Goal: Information Seeking & Learning: Check status

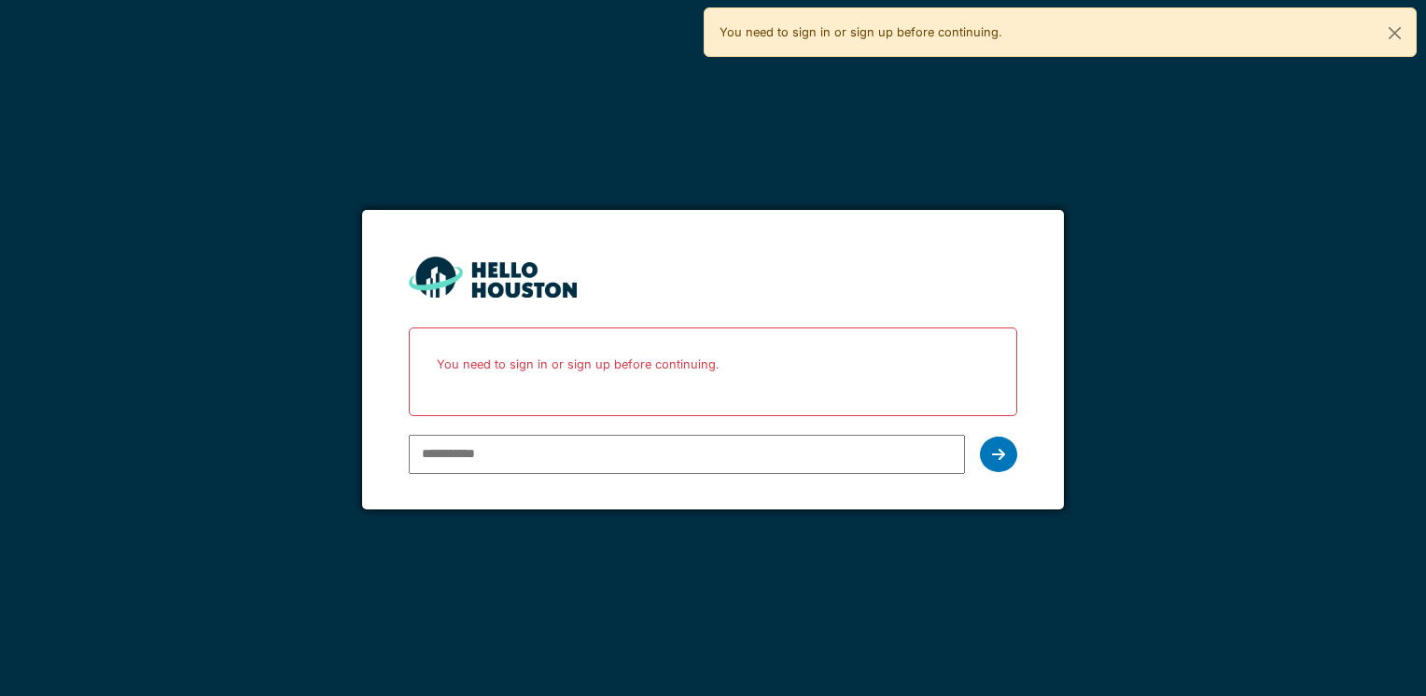
type input "**********"
drag, startPoint x: 623, startPoint y: 453, endPoint x: 340, endPoint y: 439, distance: 284.0
click at [340, 439] on div "**********" at bounding box center [713, 348] width 1426 height 696
click at [500, 458] on input "email" at bounding box center [686, 454] width 555 height 39
type input "**********"
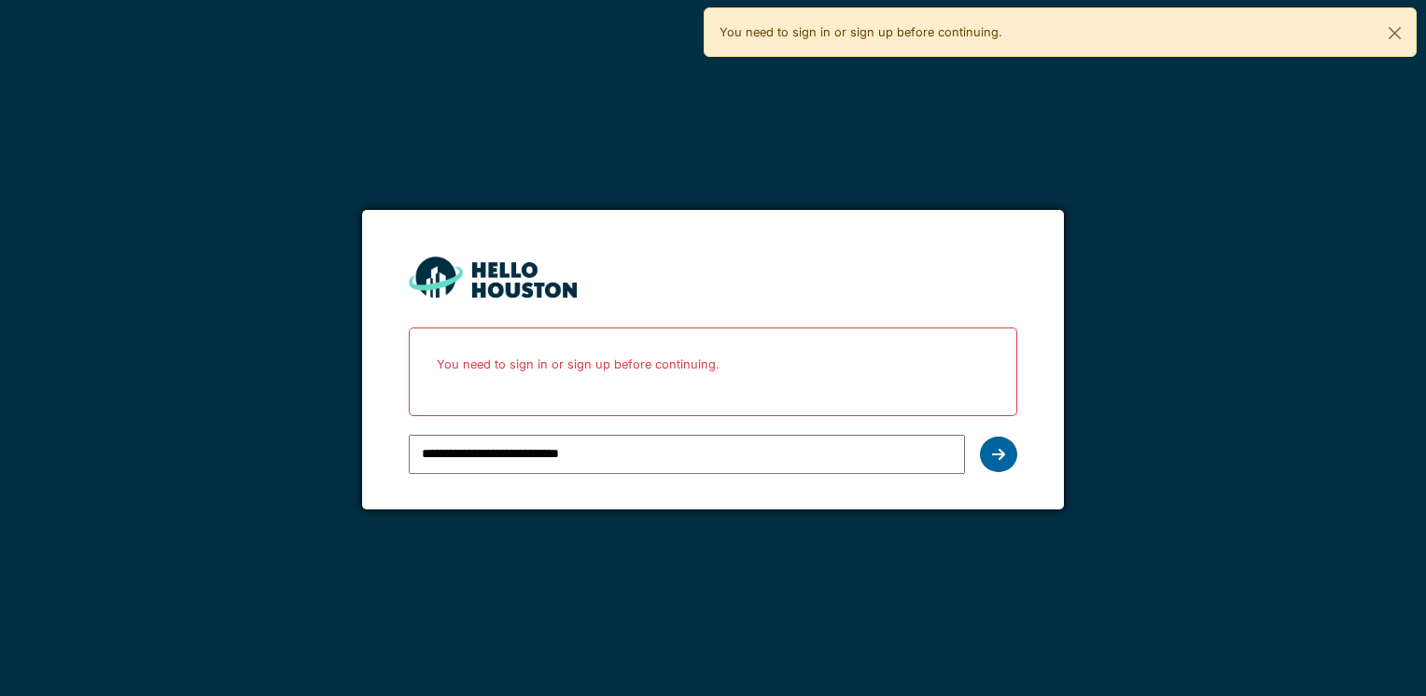
click at [1012, 454] on div at bounding box center [998, 454] width 37 height 35
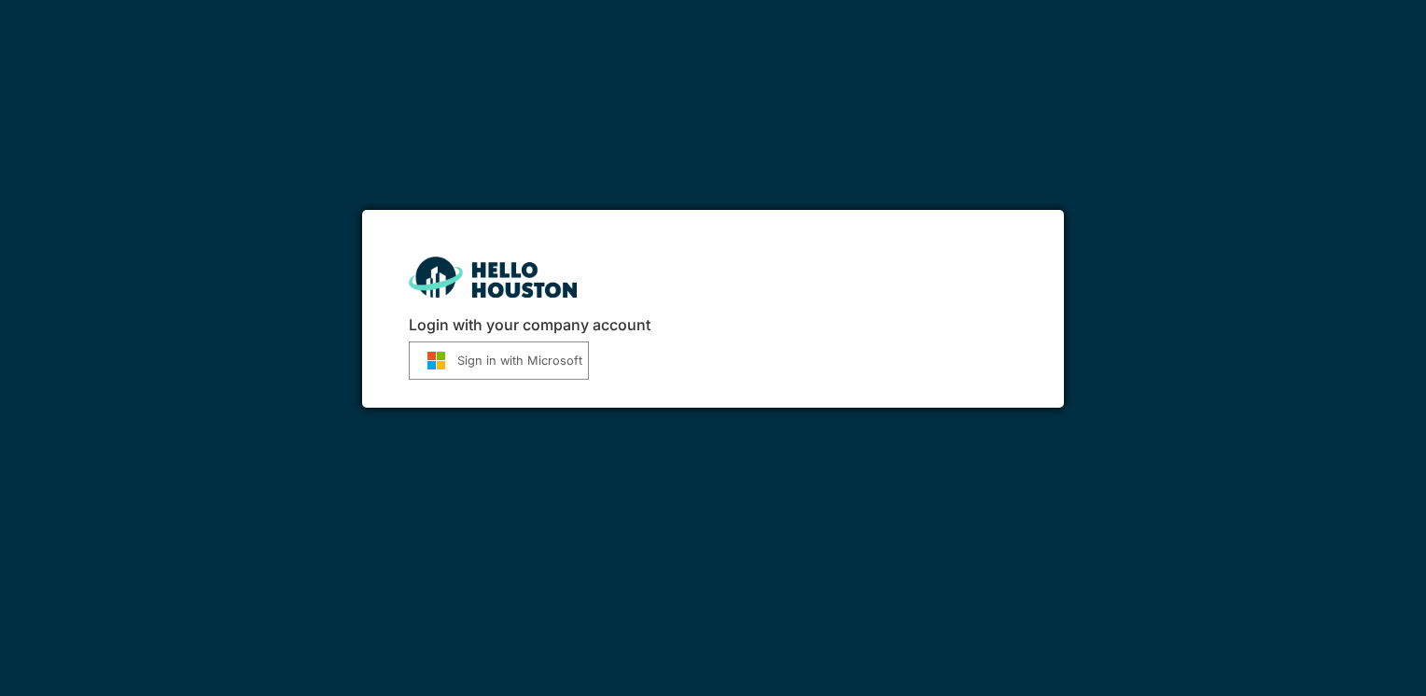
click at [469, 347] on button "Sign in with Microsoft" at bounding box center [499, 360] width 180 height 38
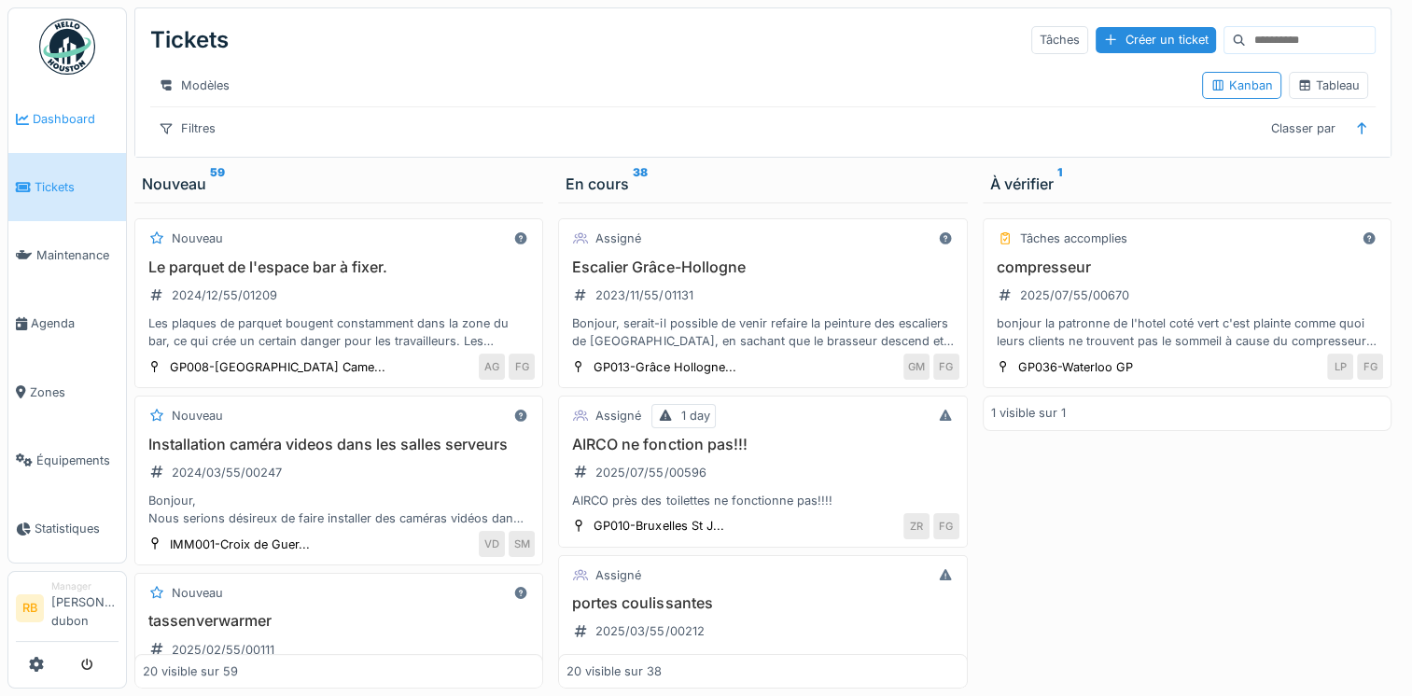
click at [75, 118] on span "Dashboard" at bounding box center [76, 119] width 86 height 18
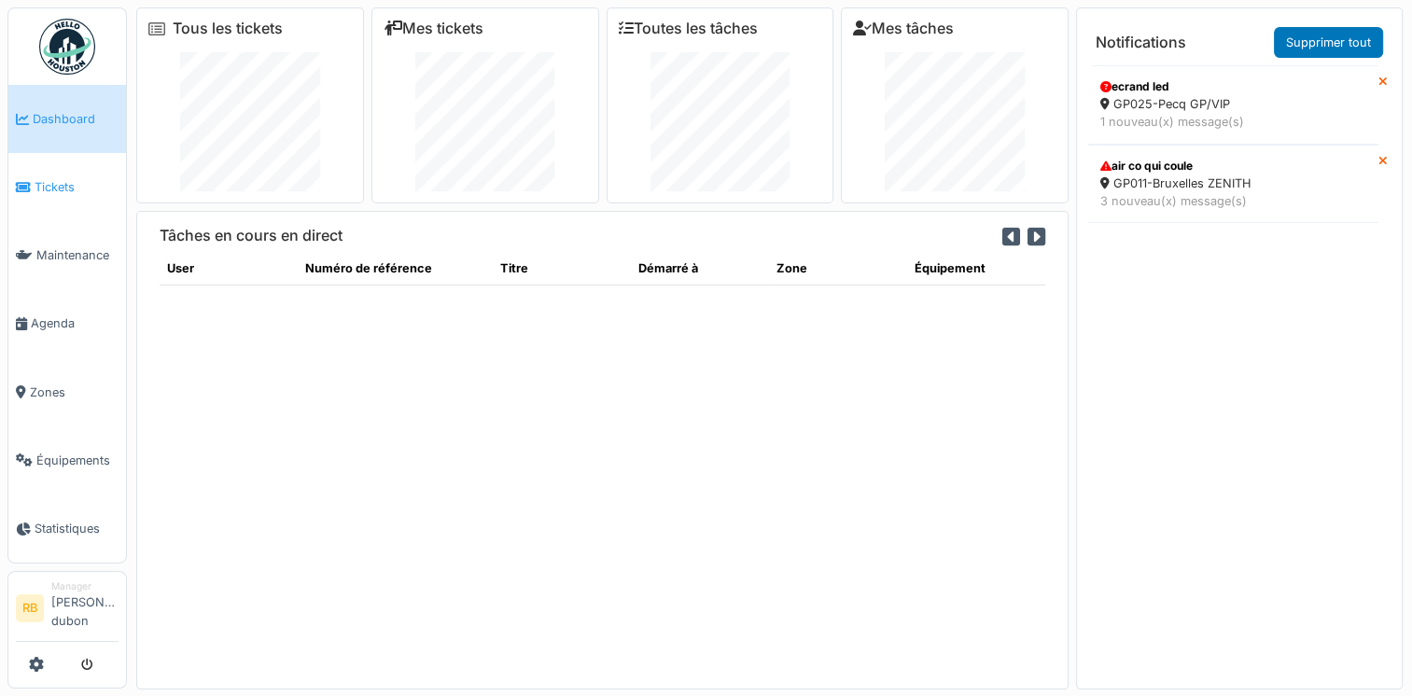
click at [48, 179] on span "Tickets" at bounding box center [77, 187] width 84 height 18
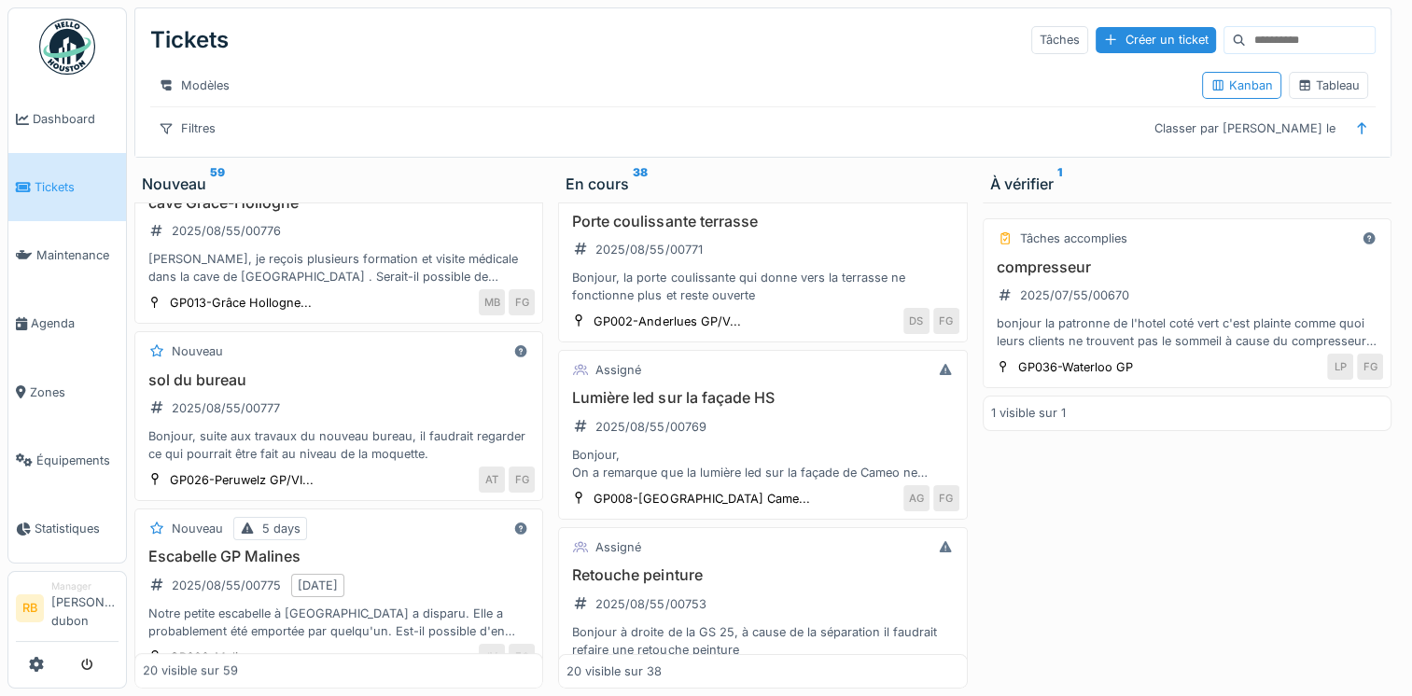
scroll to position [629, 0]
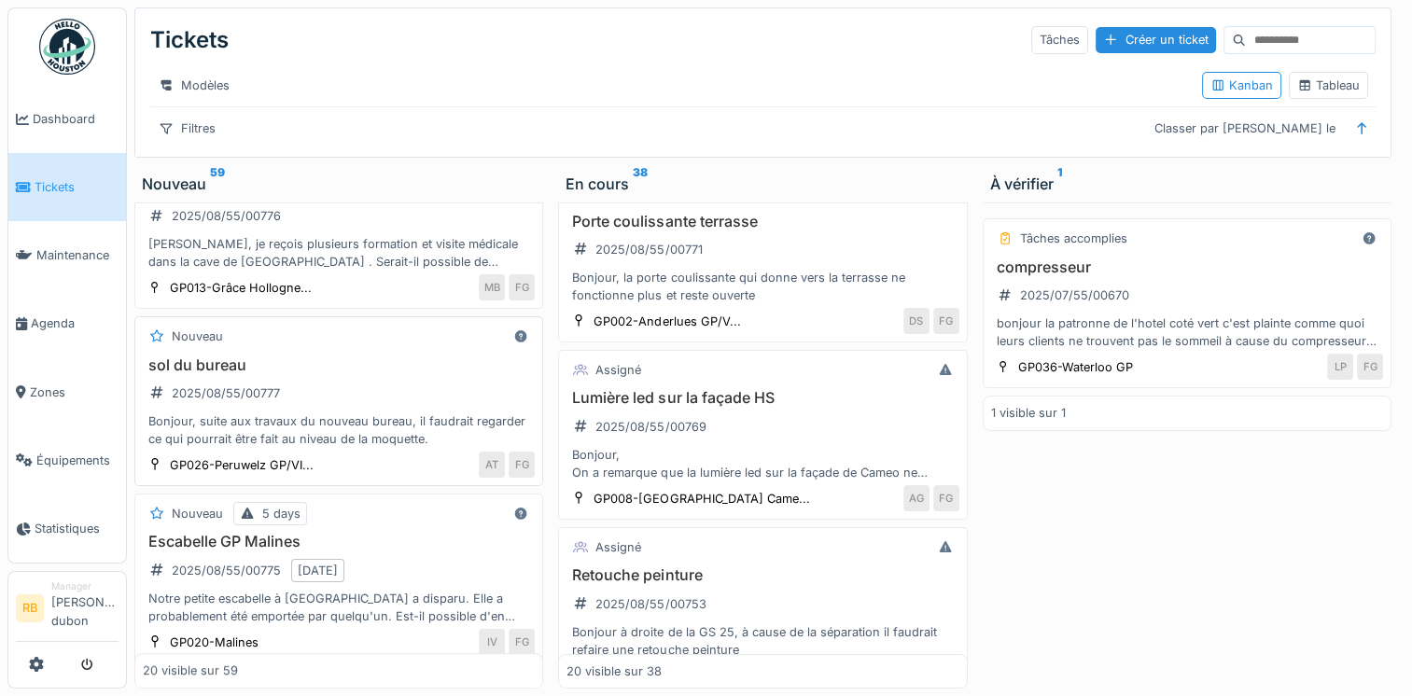
click at [338, 374] on h3 "sol du bureau" at bounding box center [339, 365] width 392 height 18
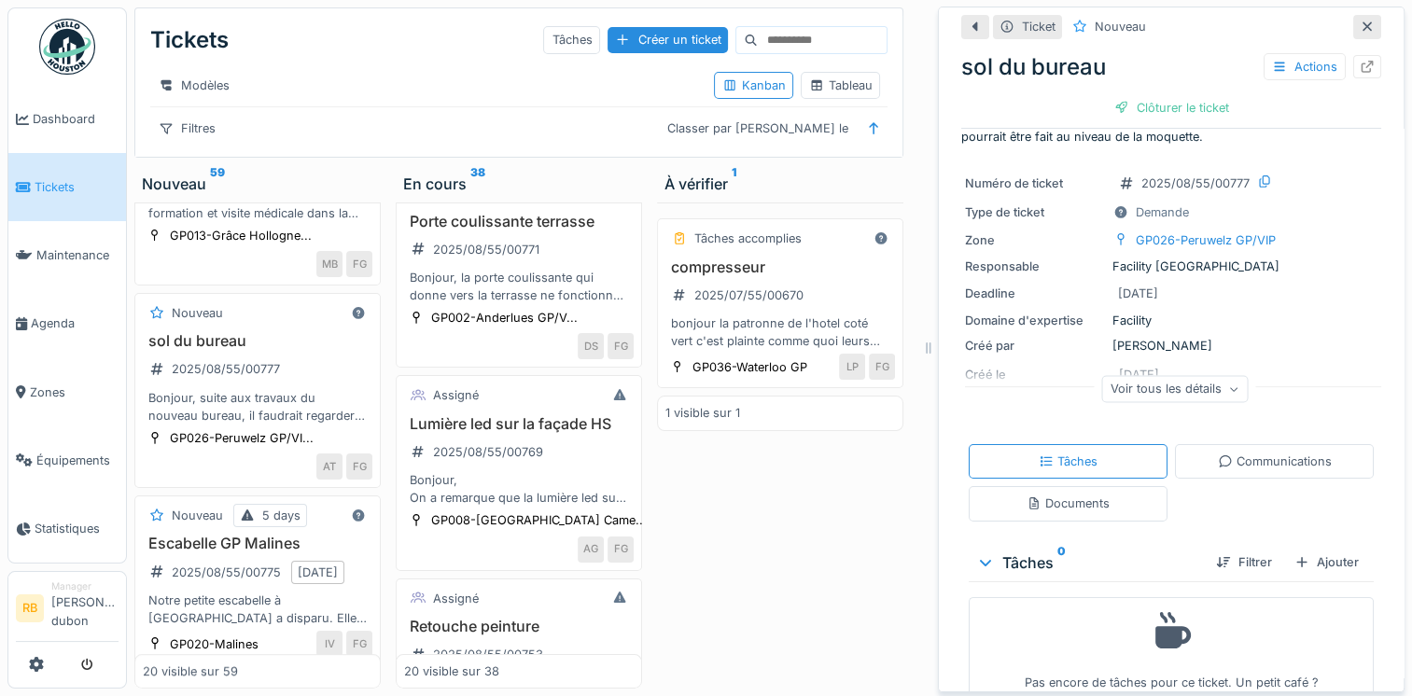
scroll to position [44, 0]
click at [1193, 386] on div "Voir tous les détails" at bounding box center [1175, 385] width 146 height 27
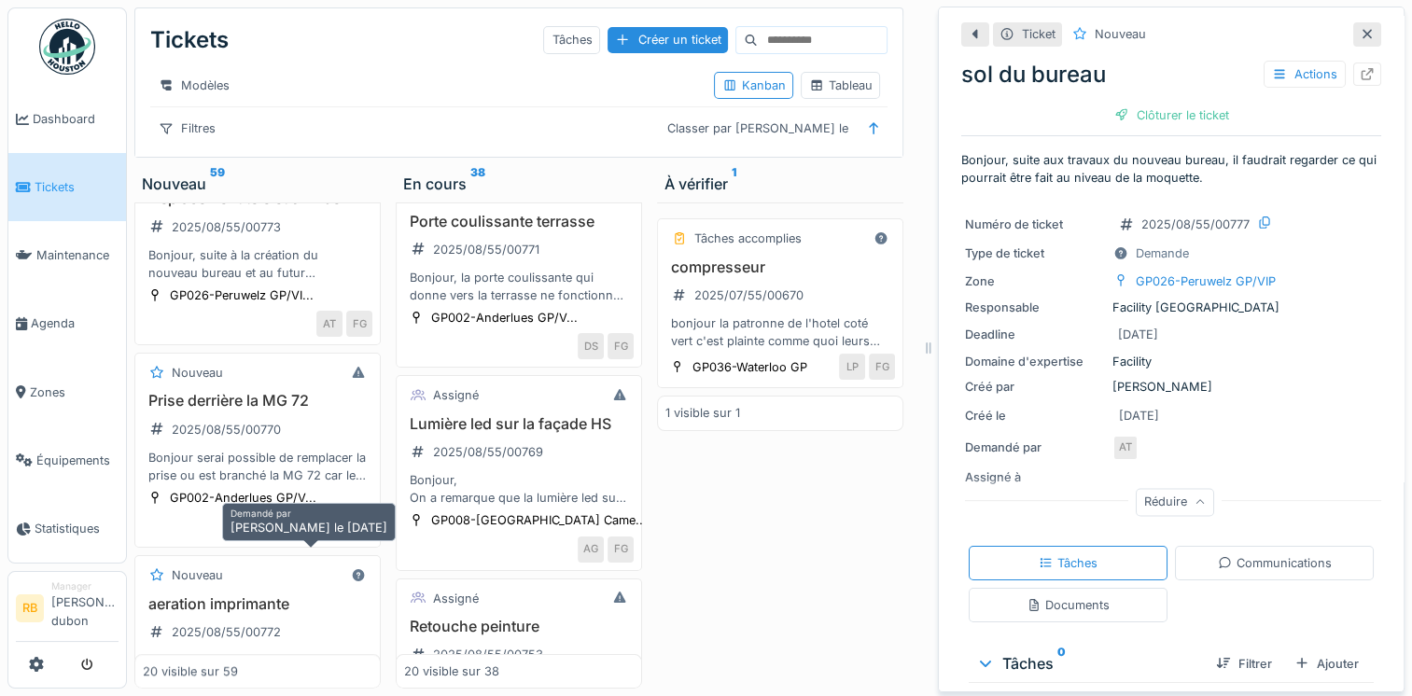
scroll to position [1265, 0]
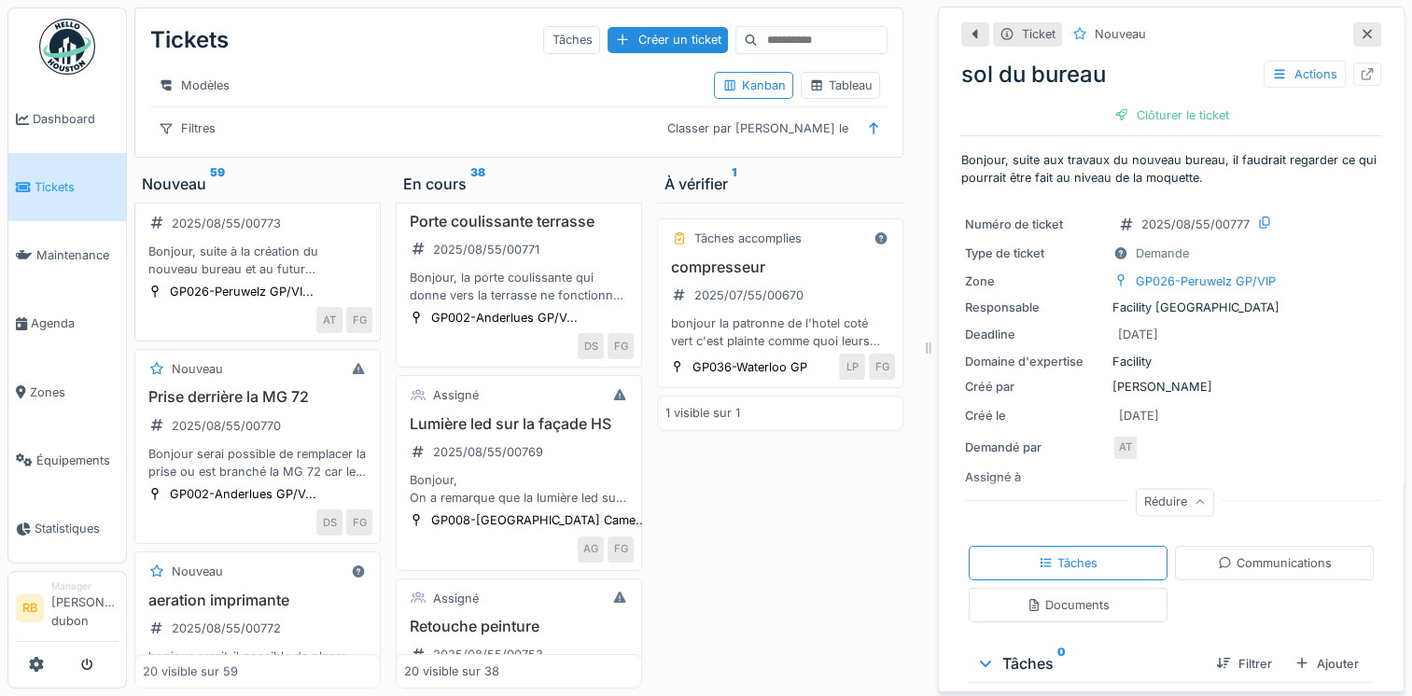
click at [318, 278] on div "Déplacement télé et diffuseur 2025/08/55/00773 Bonjour, suite à la création du …" at bounding box center [258, 232] width 230 height 92
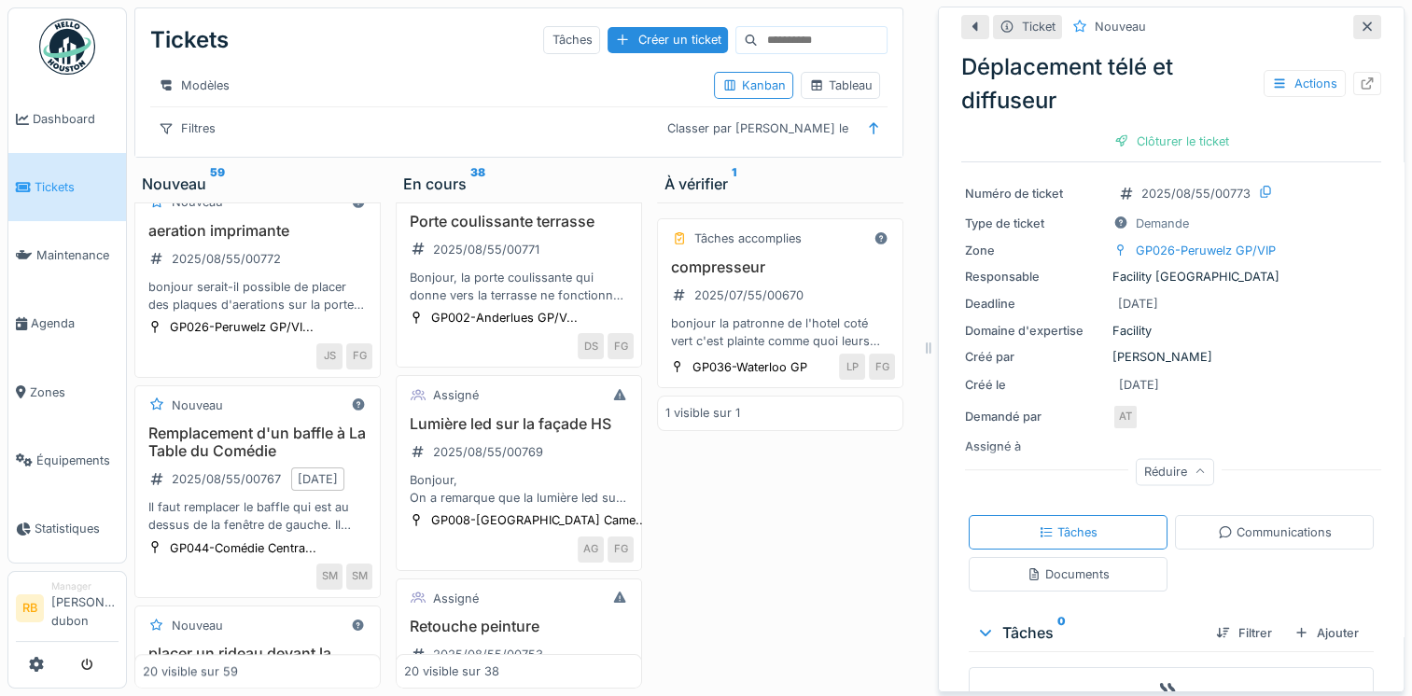
scroll to position [1647, 0]
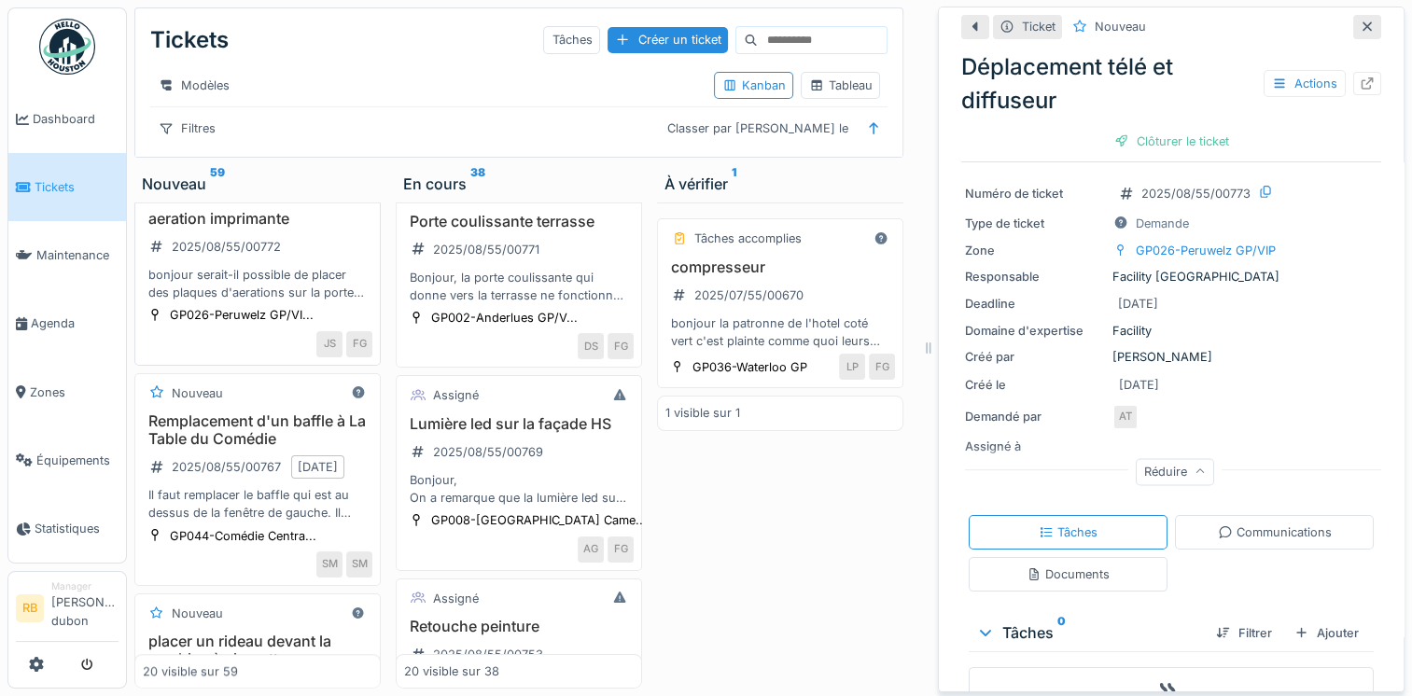
click at [322, 302] on div "aeration imprimante 2025/08/55/00772 bonjour serait-il possible de placer des p…" at bounding box center [258, 256] width 230 height 92
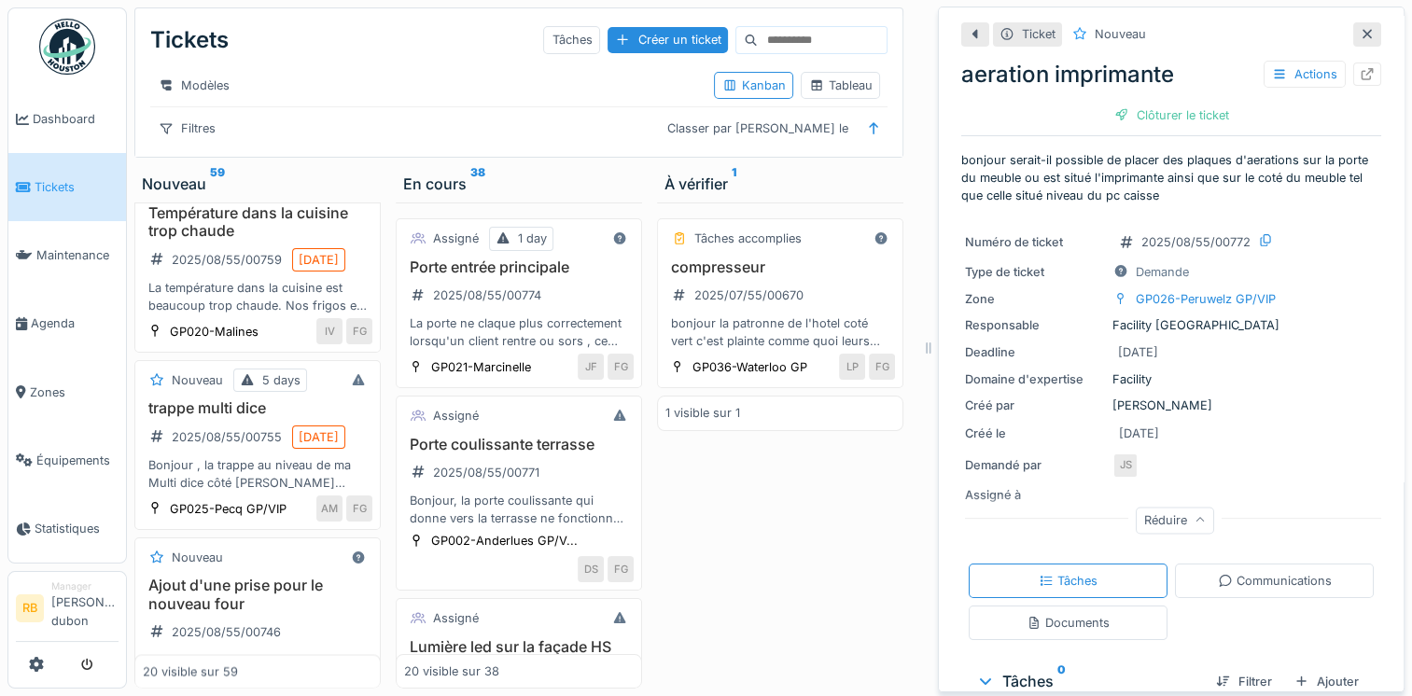
scroll to position [3023, 0]
click at [313, 313] on div "Température dans la cuisine trop chaude 2025/08/55/00759 [DATE] La température …" at bounding box center [258, 258] width 230 height 110
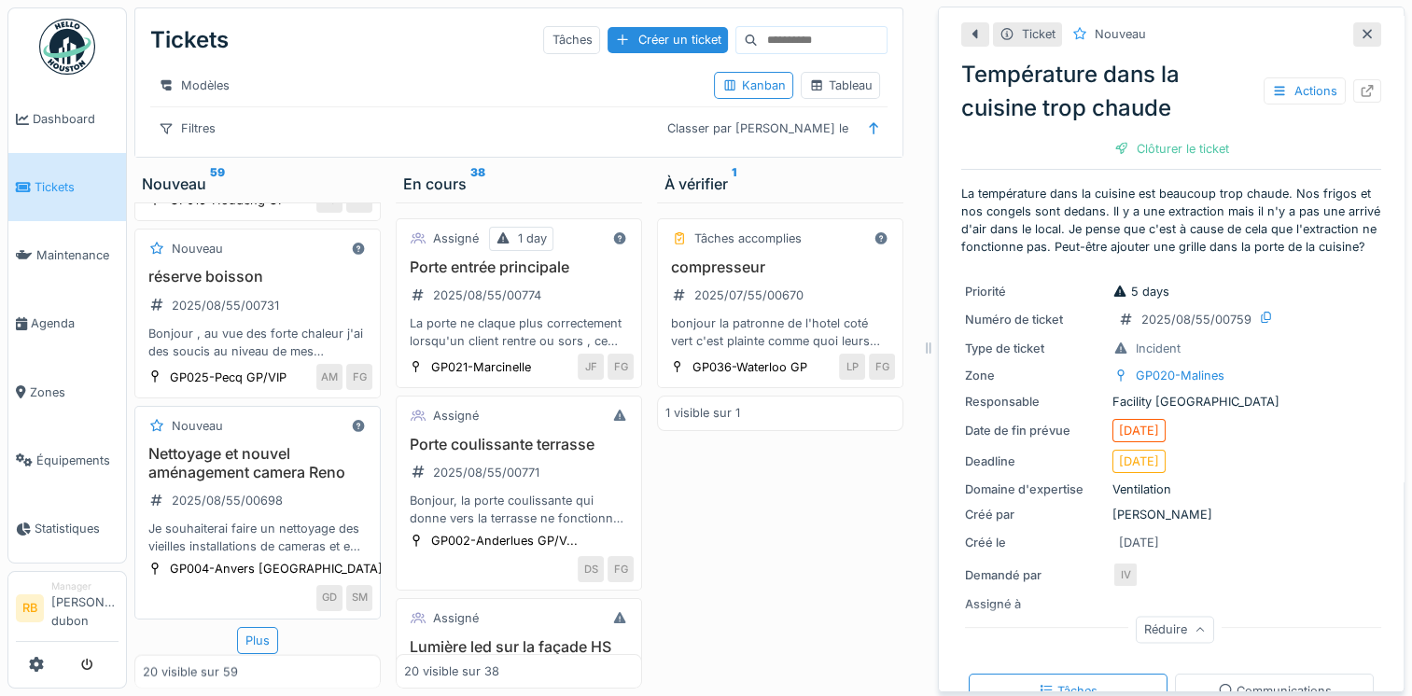
scroll to position [14, 0]
click at [261, 627] on div "Plus" at bounding box center [257, 640] width 41 height 27
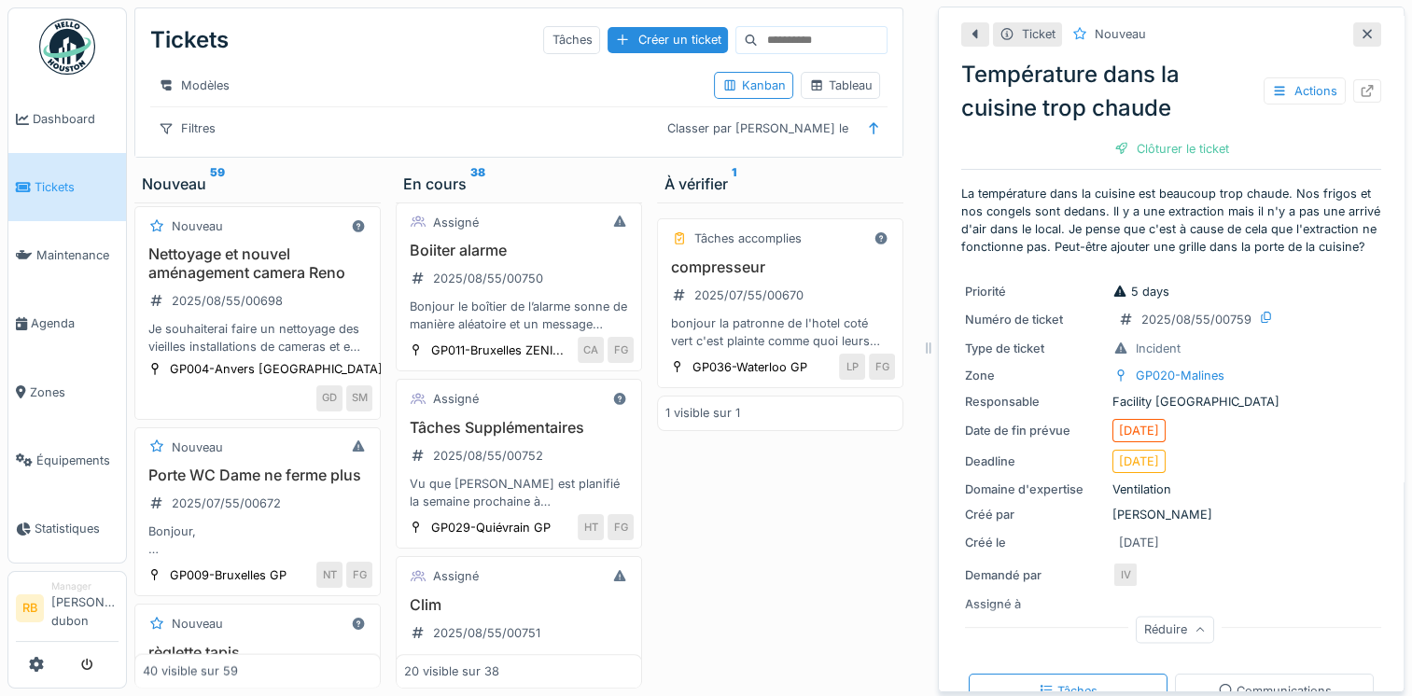
scroll to position [1018, 0]
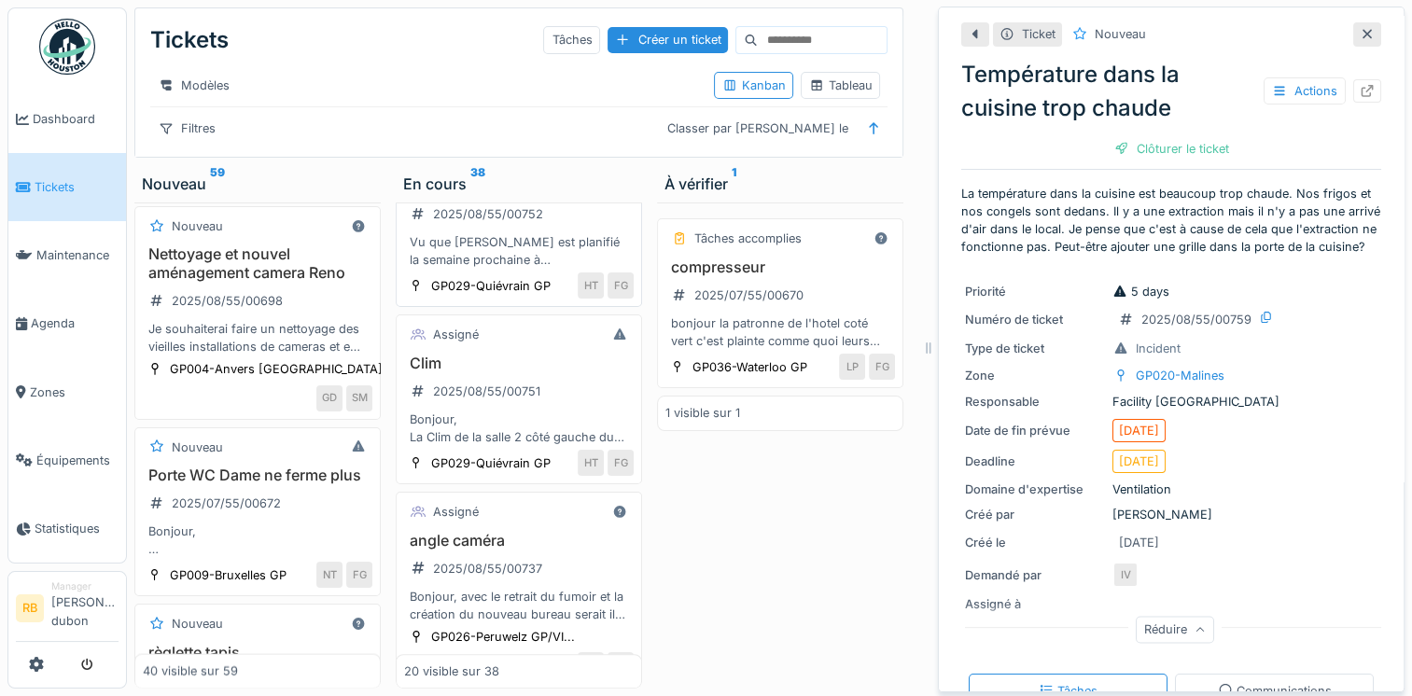
click at [572, 269] on div "Vu que [PERSON_NAME] est planifié la semaine prochaine à [GEOGRAPHIC_DATA](info…" at bounding box center [519, 250] width 230 height 35
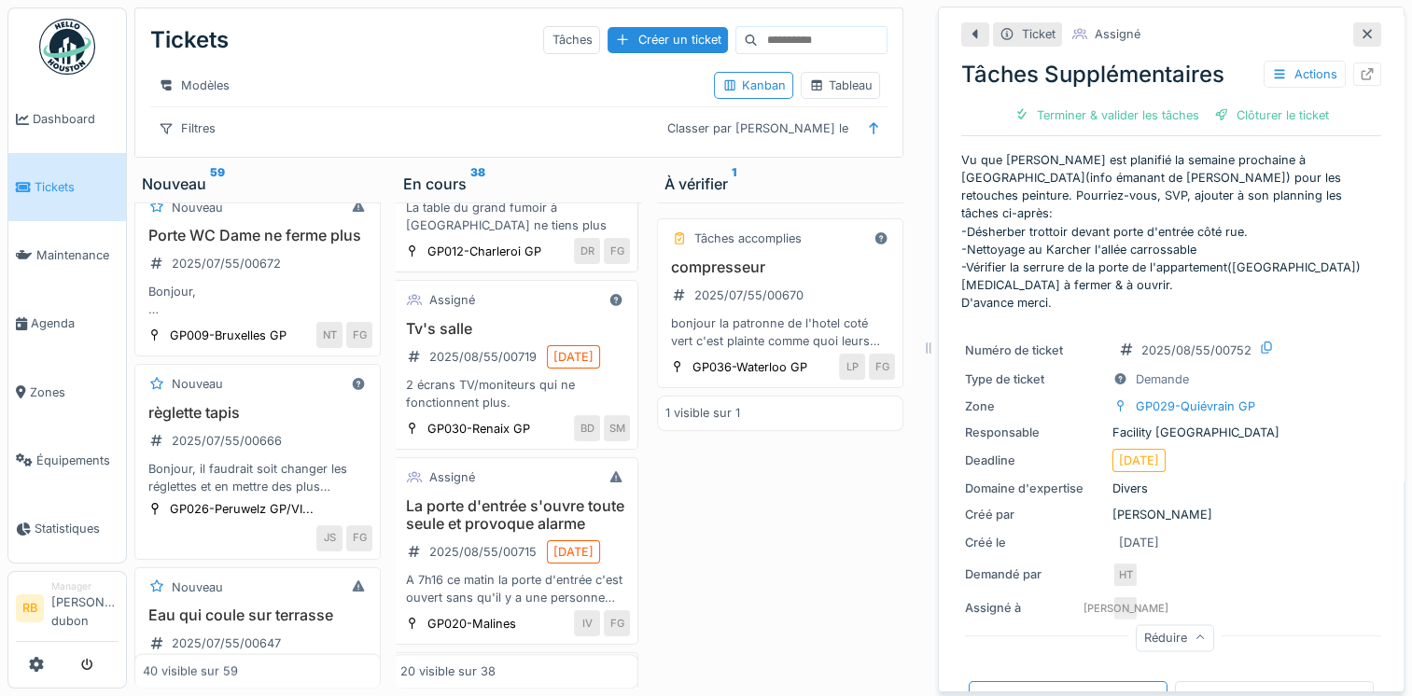
scroll to position [2167, 4]
click at [548, 234] on div "Table fumoir 2025/08/55/00726 La table du grand fumoir à [GEOGRAPHIC_DATA] ne t…" at bounding box center [515, 188] width 230 height 92
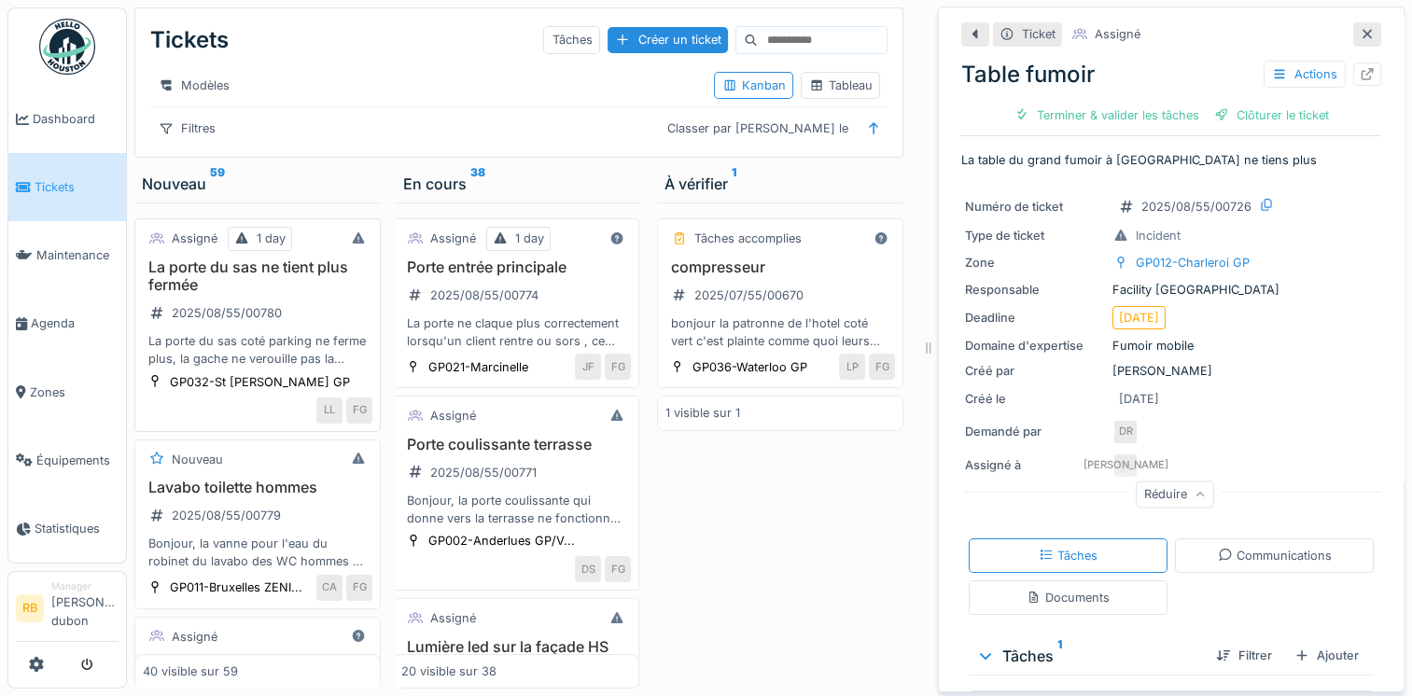
click at [336, 294] on h3 "La porte du sas ne tient plus fermée" at bounding box center [258, 275] width 230 height 35
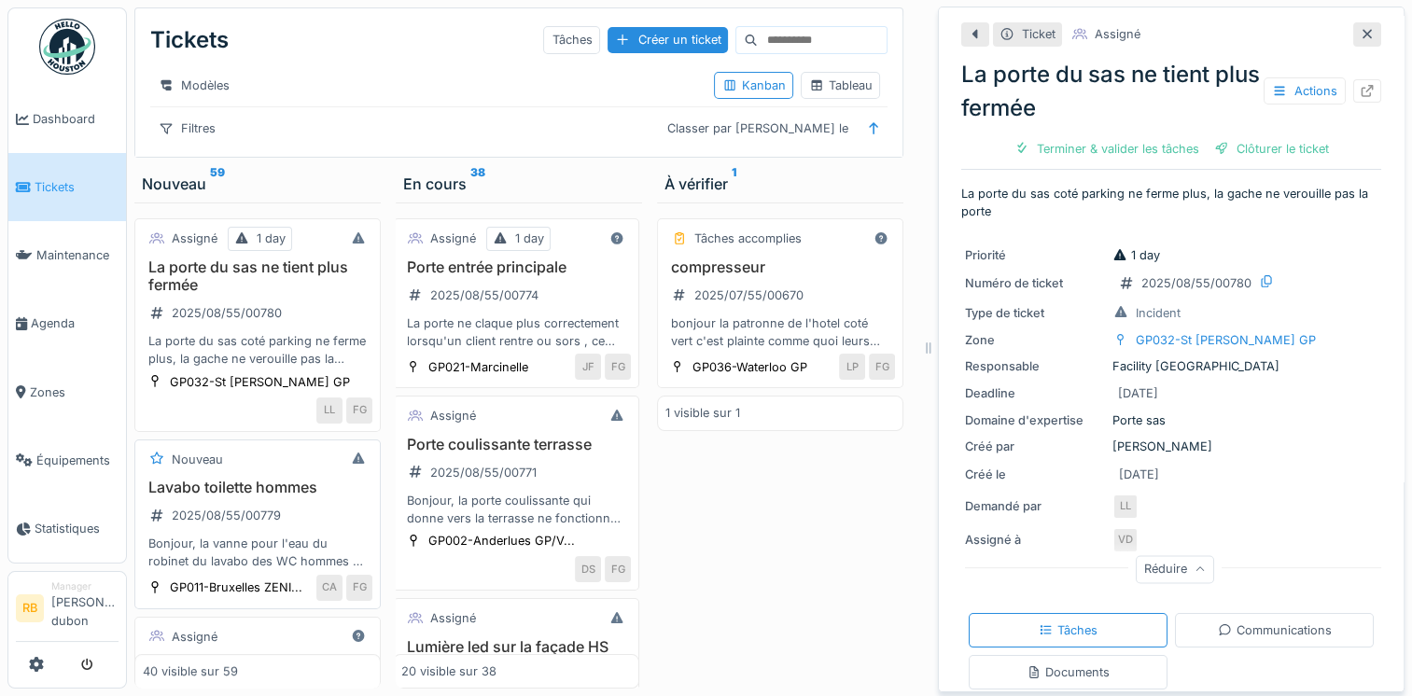
click at [332, 549] on div "Bonjour, la vanne pour l'eau du robinet du lavabo des WC hommes ne fonctionne p…" at bounding box center [258, 552] width 230 height 35
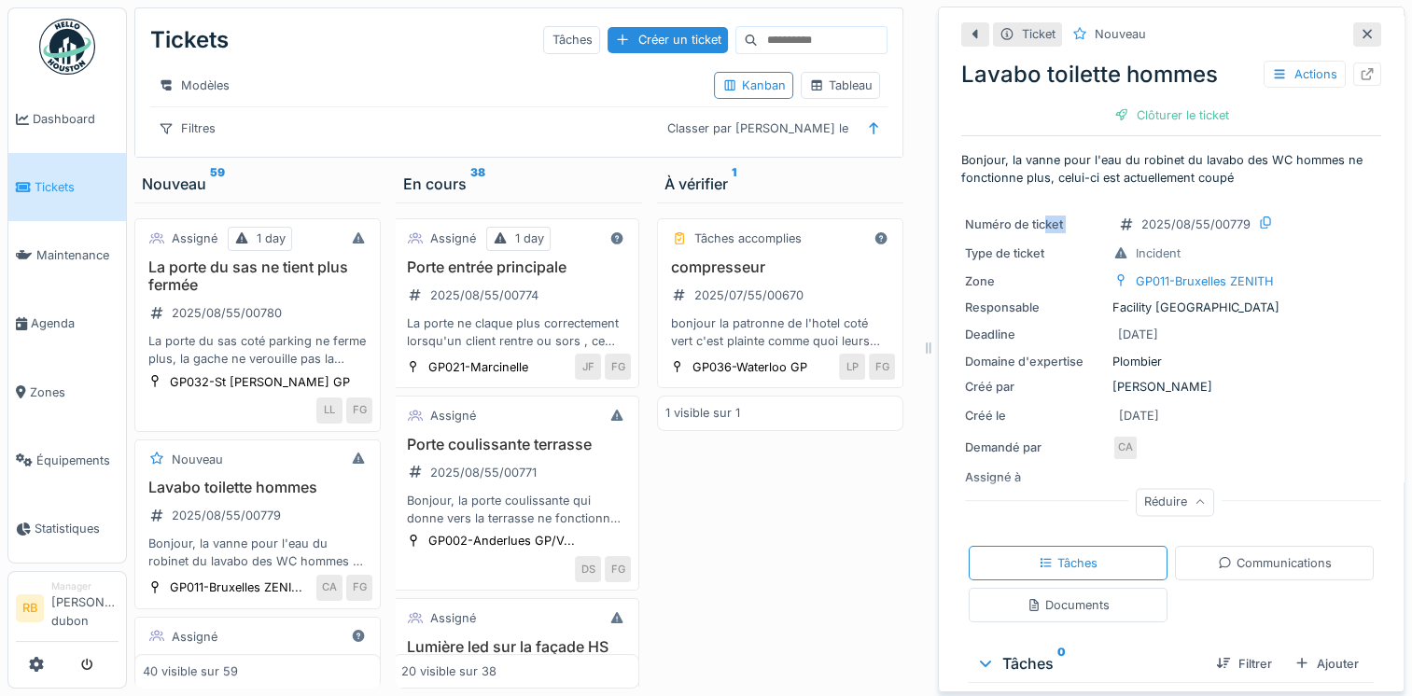
drag, startPoint x: 1032, startPoint y: 195, endPoint x: 1119, endPoint y: 188, distance: 87.1
click at [1119, 188] on div "Ticket Nouveau Lavabo toilette hommes Actions Clôturer le ticket Bonjour, la va…" at bounding box center [1171, 415] width 420 height 816
drag, startPoint x: 1119, startPoint y: 188, endPoint x: 1218, endPoint y: 185, distance: 99.9
click at [1218, 185] on p "Bonjour, la vanne pour l'eau du robinet du lavabo des WC hommes ne fonctionne p…" at bounding box center [1171, 168] width 420 height 35
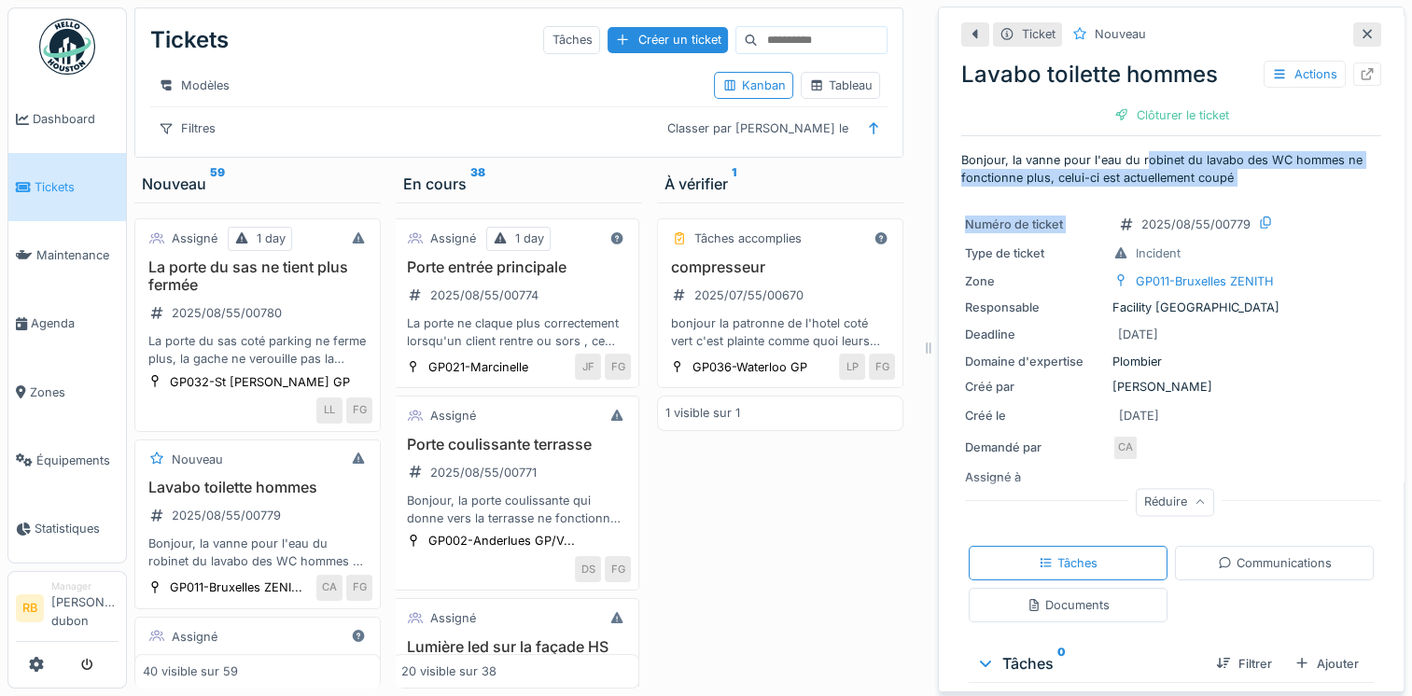
drag, startPoint x: 1231, startPoint y: 188, endPoint x: 1133, endPoint y: 163, distance: 101.2
click at [1133, 163] on div "Ticket Nouveau Lavabo toilette hommes Actions Clôturer le ticket Bonjour, la va…" at bounding box center [1171, 415] width 420 height 816
drag, startPoint x: 1133, startPoint y: 163, endPoint x: 1069, endPoint y: 222, distance: 86.5
click at [1069, 222] on div "Numéro de ticket" at bounding box center [1035, 225] width 140 height 18
click at [1248, 155] on p "Bonjour, la vanne pour l'eau du robinet du lavabo des WC hommes ne fonctionne p…" at bounding box center [1171, 168] width 420 height 35
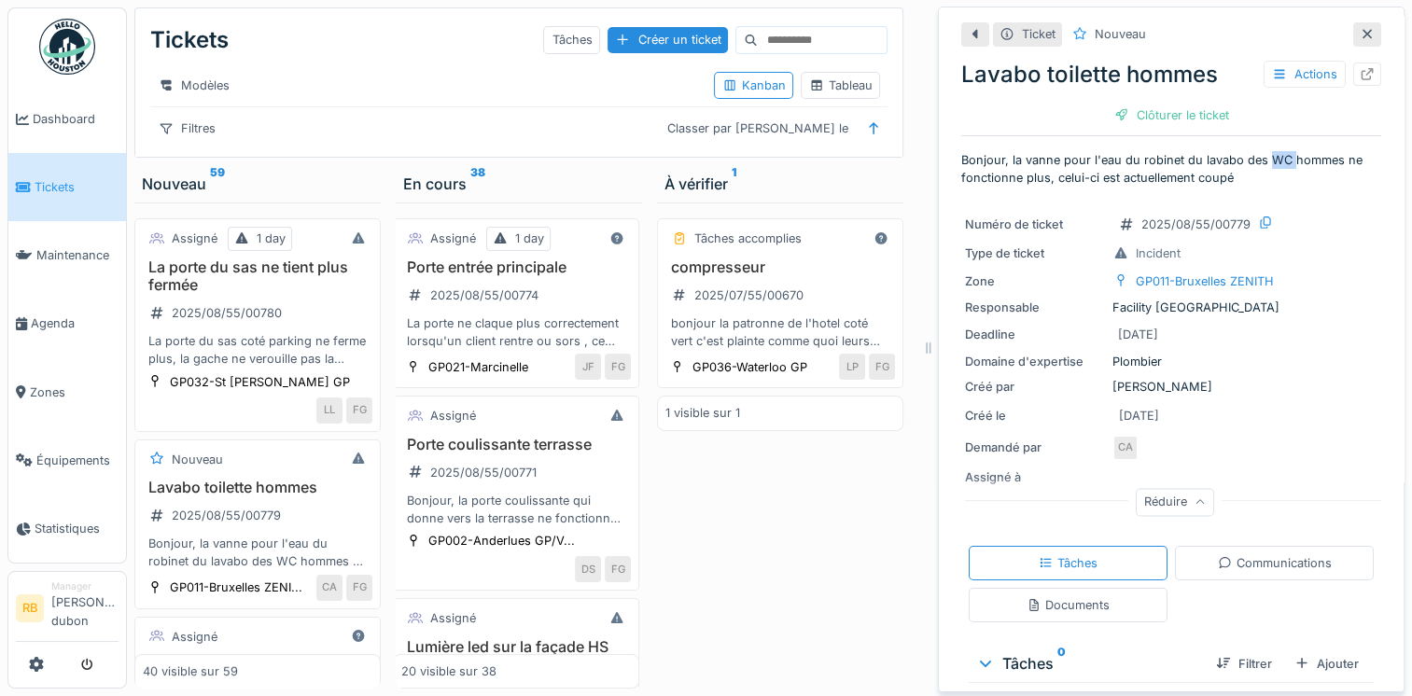
click at [1248, 155] on p "Bonjour, la vanne pour l'eau du robinet du lavabo des WC hommes ne fonctionne p…" at bounding box center [1171, 168] width 420 height 35
click at [1237, 196] on div "Ticket Nouveau Lavabo toilette hommes Actions Clôturer le ticket Bonjour, la va…" at bounding box center [1171, 415] width 420 height 816
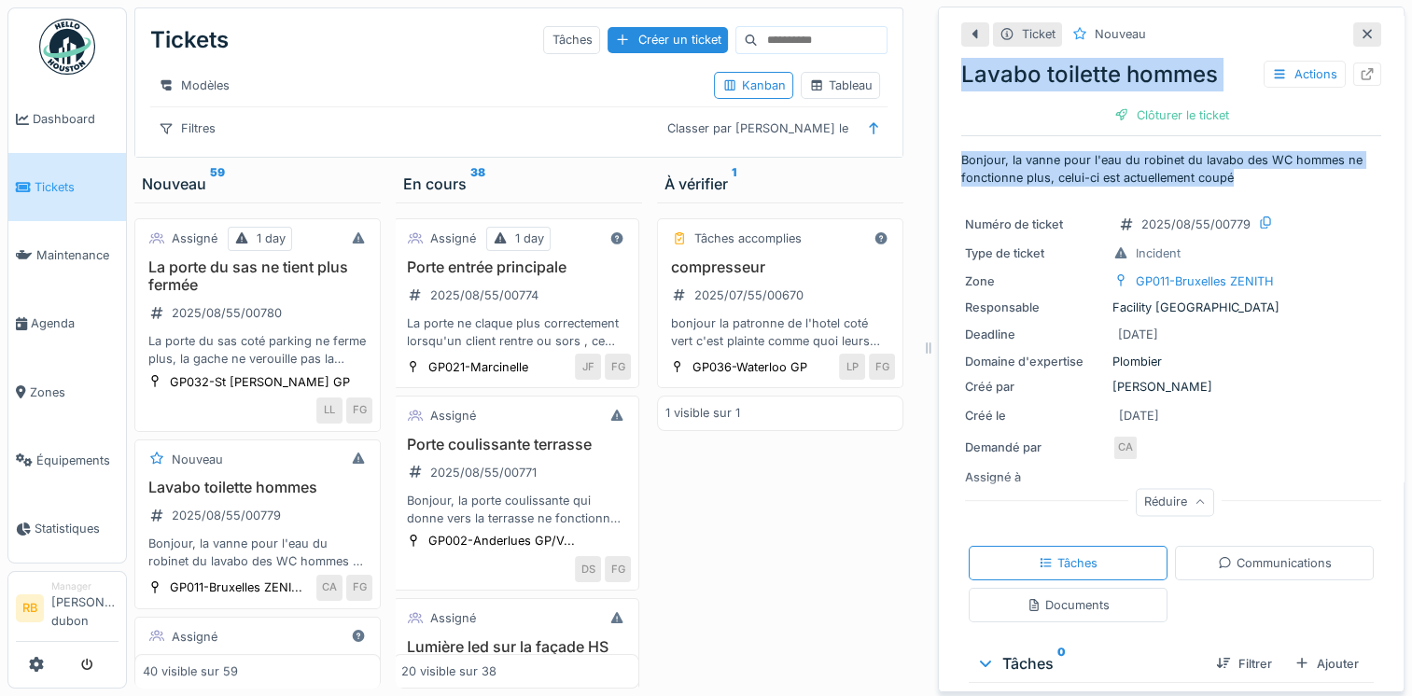
drag, startPoint x: 1223, startPoint y: 177, endPoint x: 945, endPoint y: 86, distance: 292.7
click at [945, 86] on div "Ticket Nouveau Lavabo toilette hommes Actions Clôturer le ticket Bonjour, la va…" at bounding box center [1171, 350] width 466 height 686
copy div "Lavabo toilette hommes Actions Clôturer le ticket Bonjour, la vanne pour l'eau …"
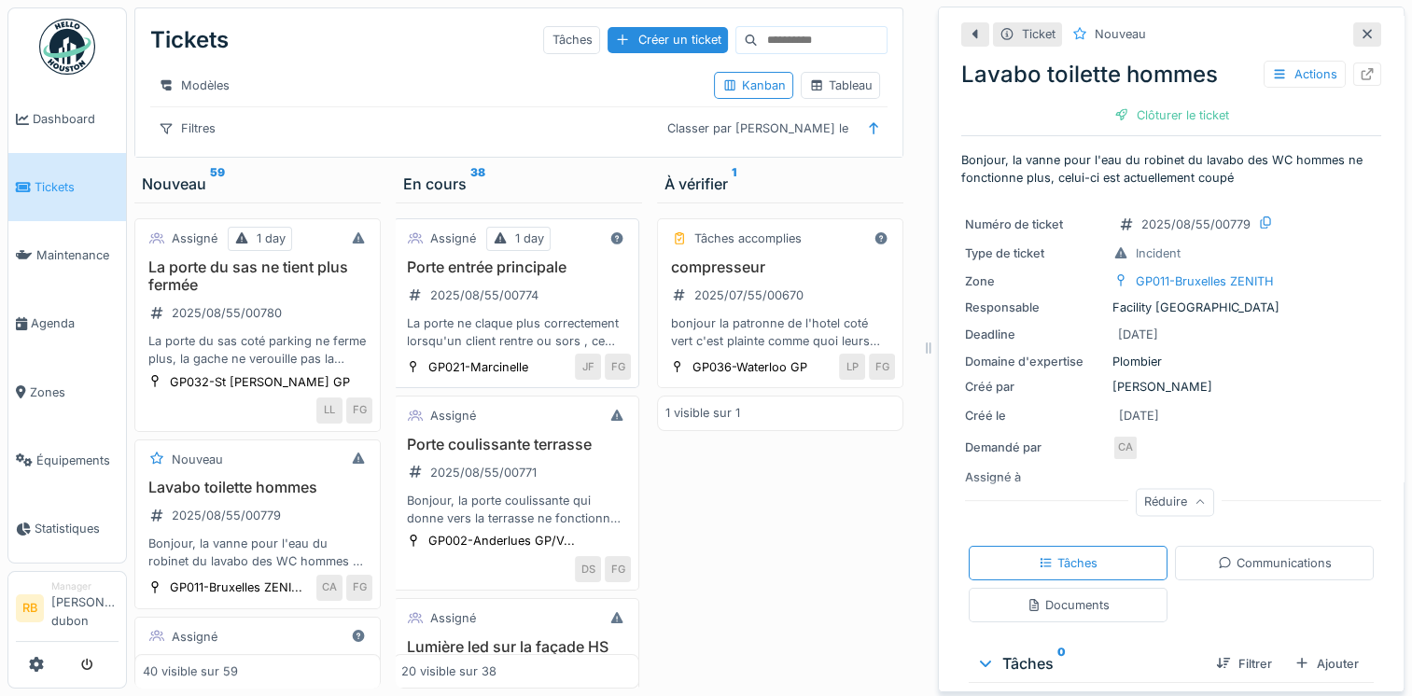
click at [555, 321] on div "Porte entrée principale 2025/08/55/00774 La porte ne claque plus correctement l…" at bounding box center [516, 304] width 230 height 92
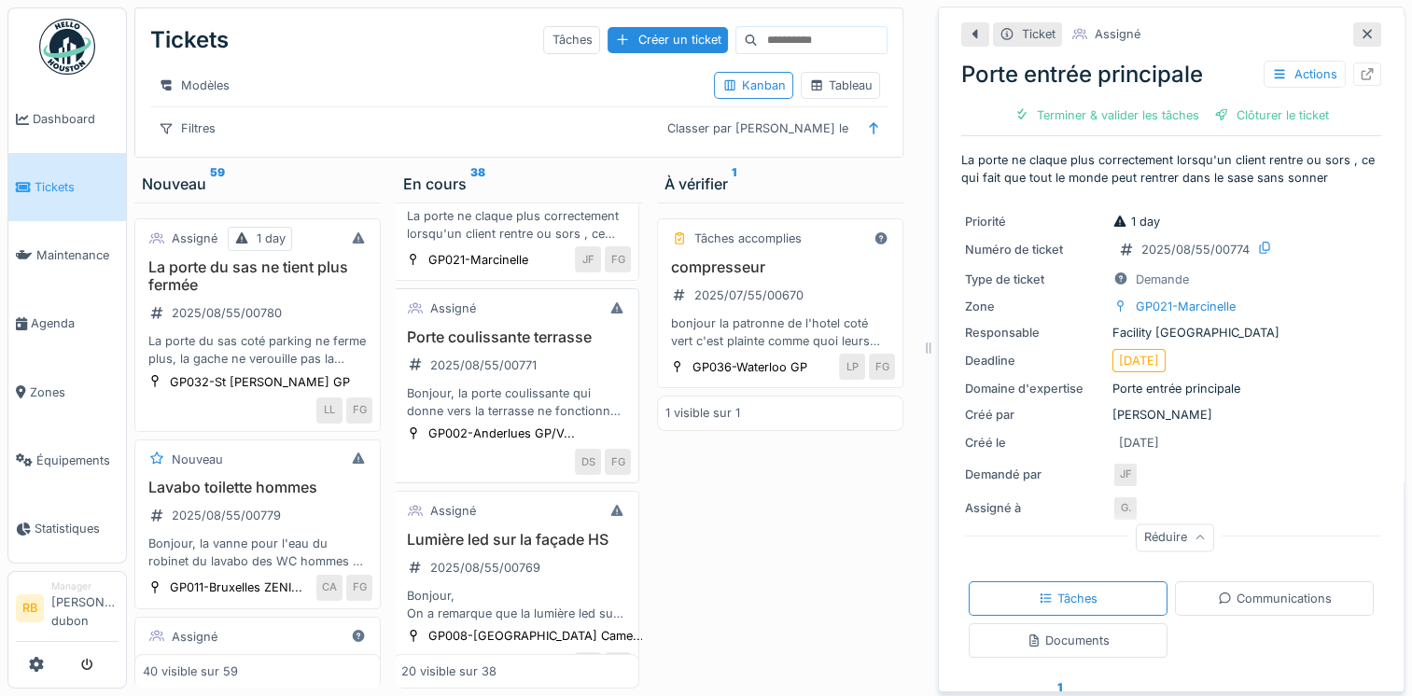
scroll to position [107, 3]
click at [564, 419] on div "Bonjour, la porte coulissante qui donne vers la terrasse ne fonctionne plus et …" at bounding box center [516, 401] width 230 height 35
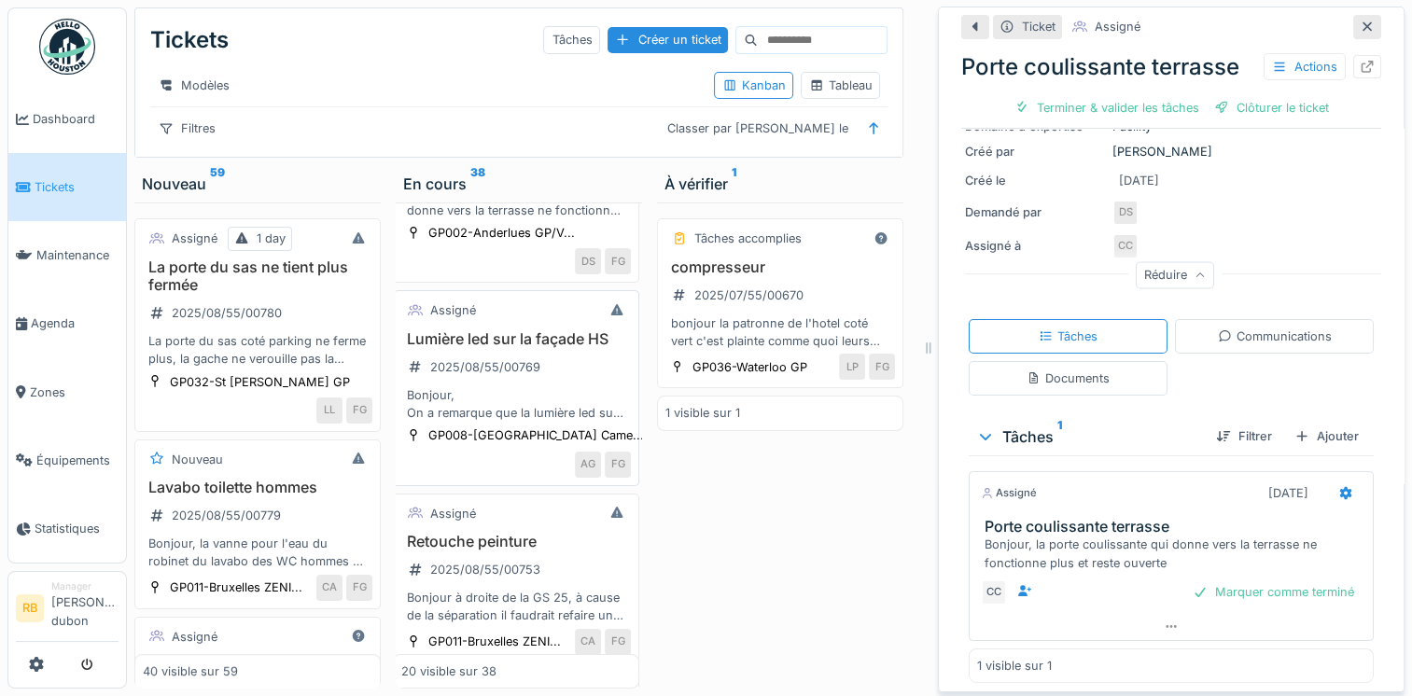
scroll to position [500, 3]
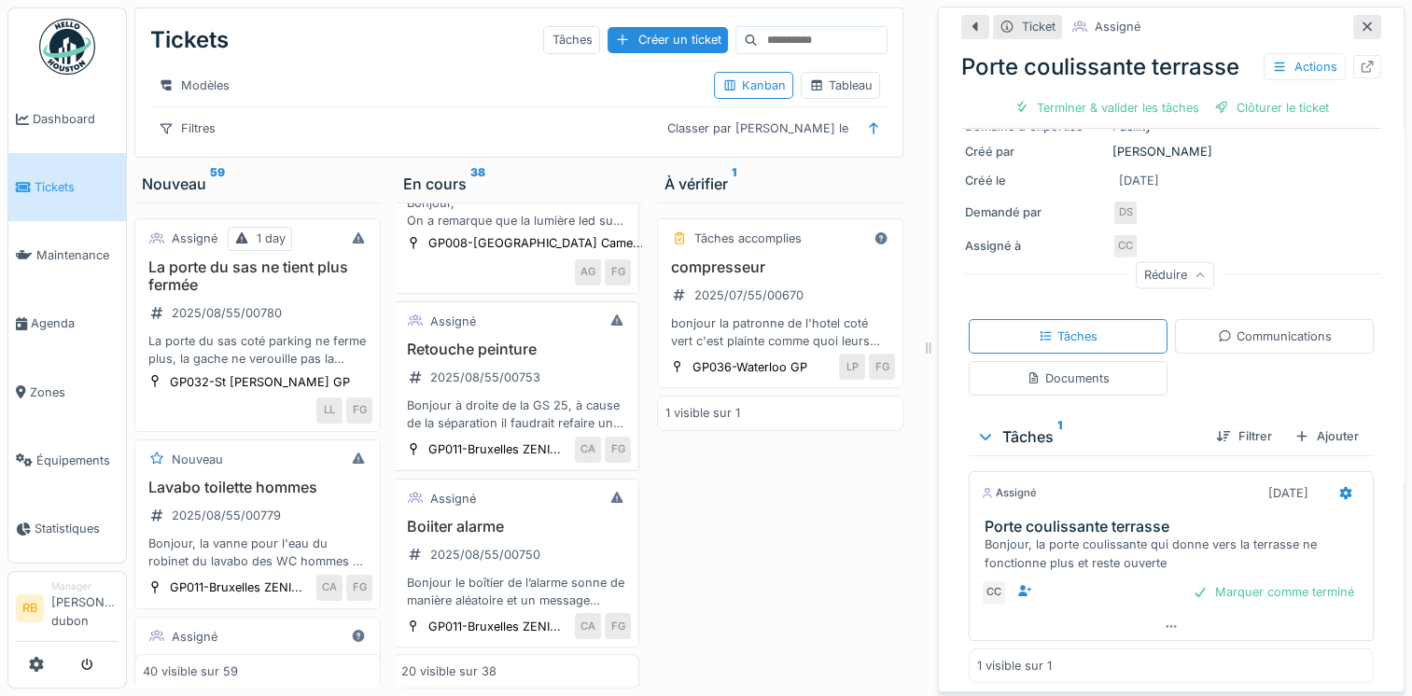
click at [557, 394] on div "Retouche peinture 2025/08/55/00753 Bonjour à droite de la GS 25, à cause de la …" at bounding box center [516, 387] width 230 height 92
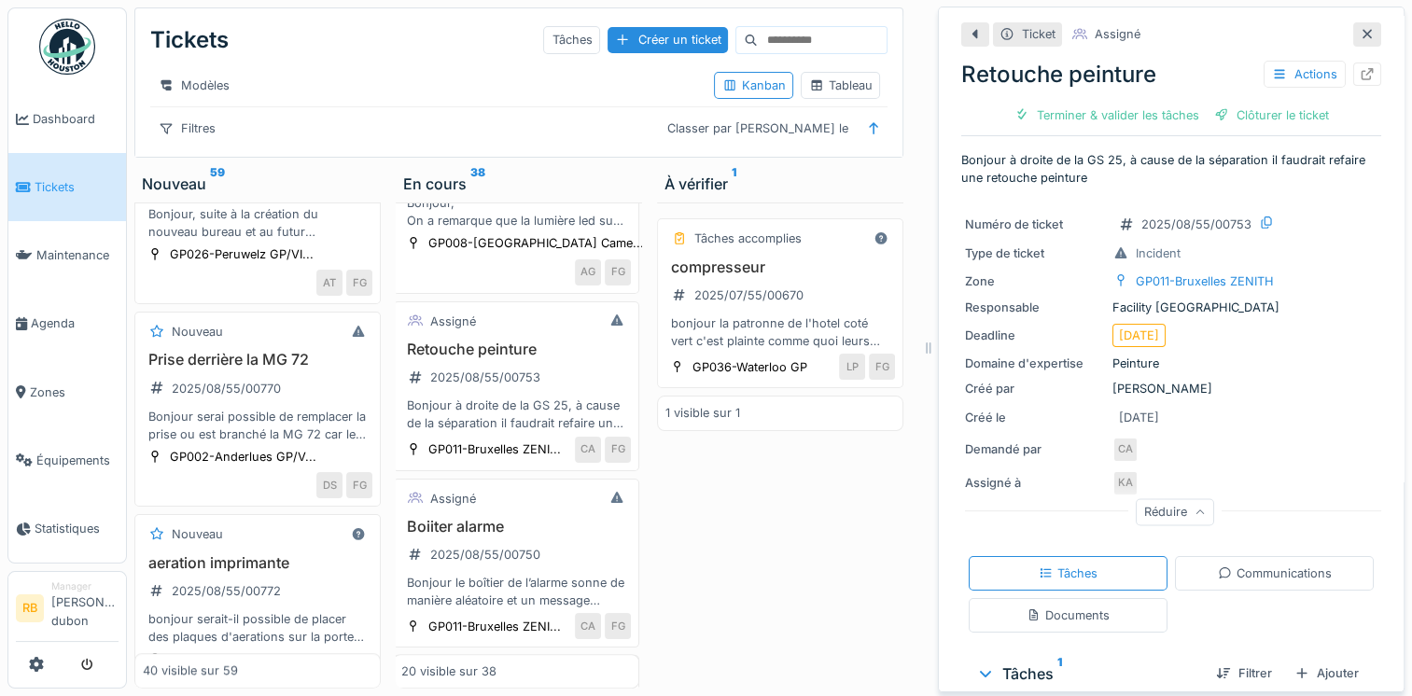
scroll to position [1302, 0]
